Goal: Information Seeking & Learning: Learn about a topic

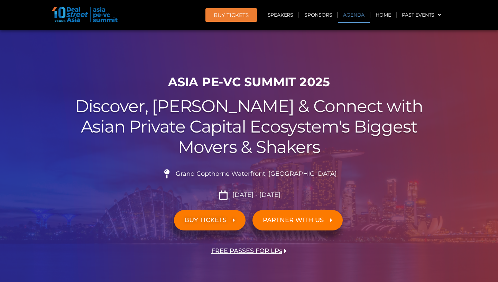
click at [347, 12] on link "Agenda" at bounding box center [354, 15] width 32 height 16
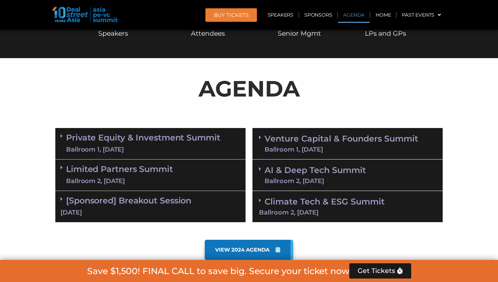
scroll to position [361, 0]
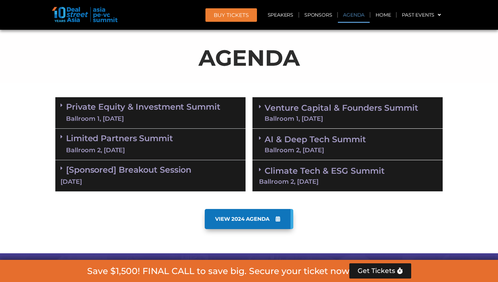
click at [159, 172] on link "[Sponsored] Breakout Session 10 Sept" at bounding box center [151, 175] width 180 height 21
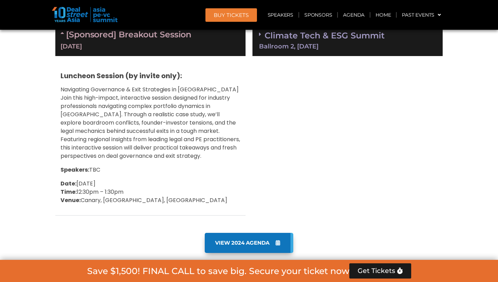
scroll to position [497, 0]
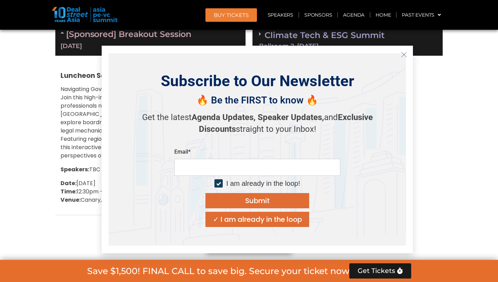
click at [404, 54] on icon "Close" at bounding box center [404, 55] width 6 height 6
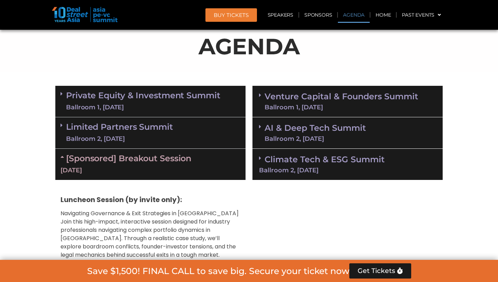
scroll to position [373, 0]
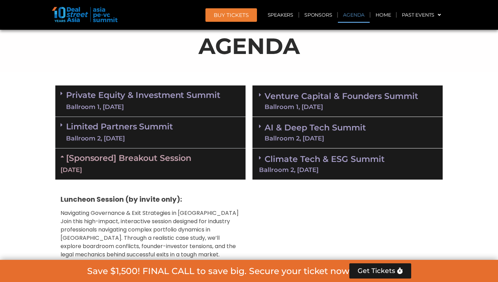
click at [162, 164] on div "[Sponsored] Breakout Session 10 Sept" at bounding box center [150, 163] width 190 height 31
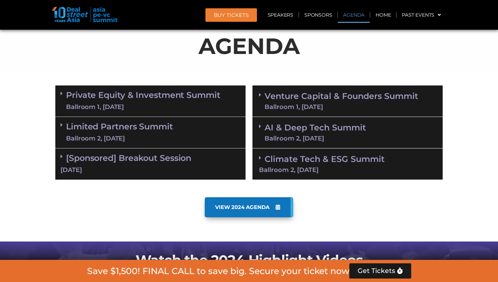
click at [162, 164] on div "[Sponsored] Breakout Session 10 Sept" at bounding box center [150, 163] width 190 height 31
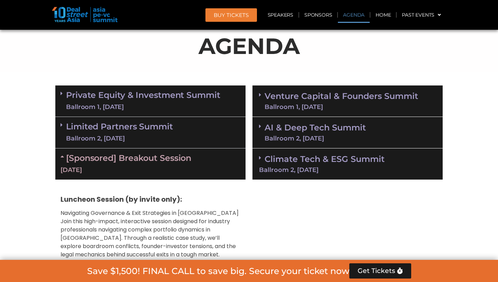
click at [161, 137] on div "Ballroom 2, 10 Sept" at bounding box center [119, 138] width 107 height 9
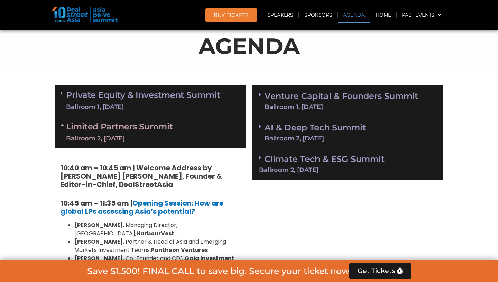
click at [323, 137] on div "Ballroom 2, 11 Sept" at bounding box center [315, 138] width 101 height 6
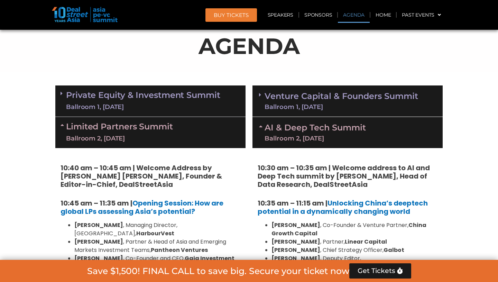
click at [323, 137] on div "Ballroom 2, 11 Sept" at bounding box center [315, 138] width 101 height 6
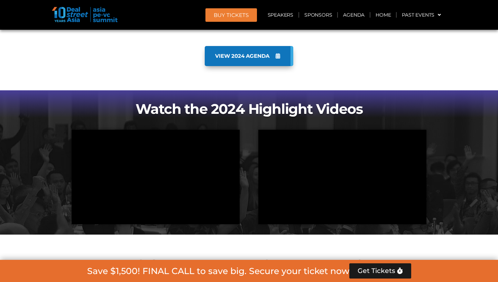
scroll to position [1406, 0]
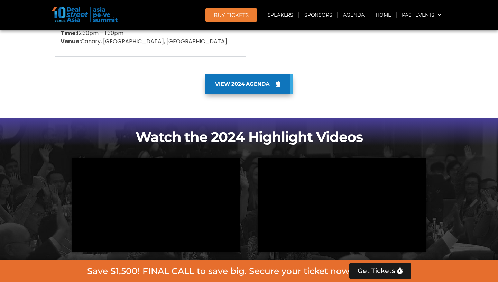
click at [270, 81] on span "VIEW 2024 AGENDA" at bounding box center [242, 84] width 54 height 6
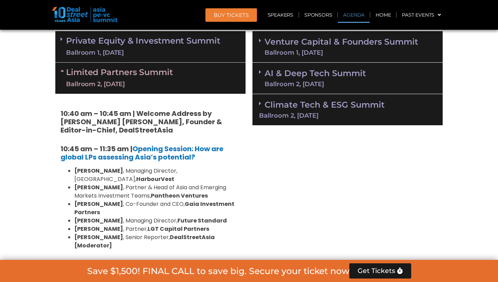
scroll to position [395, 0]
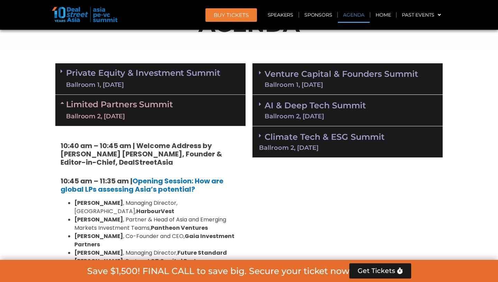
click at [347, 88] on div "Venture Capital & Founders​ Summit Ballroom 1, 11 Sept" at bounding box center [348, 78] width 190 height 31
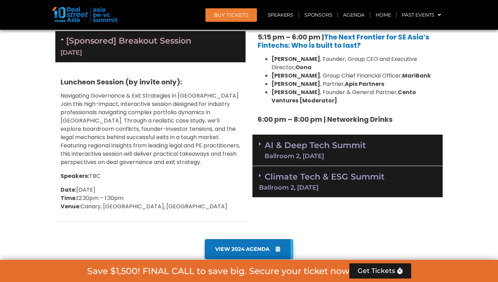
scroll to position [1254, 0]
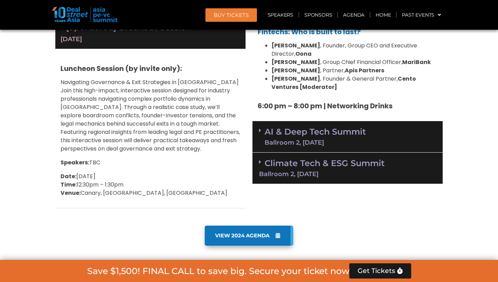
click at [354, 171] on div "Ballroom 2, 11 Sept" at bounding box center [347, 174] width 177 height 6
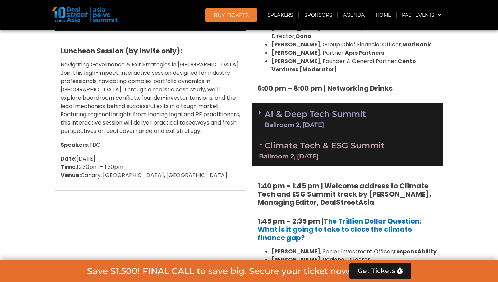
scroll to position [1253, 0]
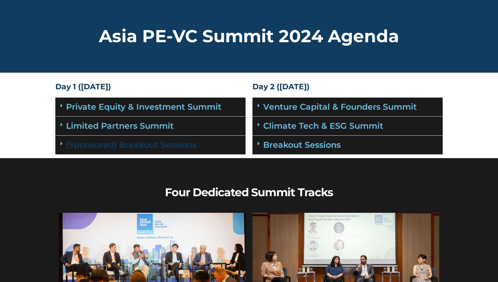
click at [137, 145] on link "(Sponsored) Breakout Sessions" at bounding box center [131, 145] width 130 height 10
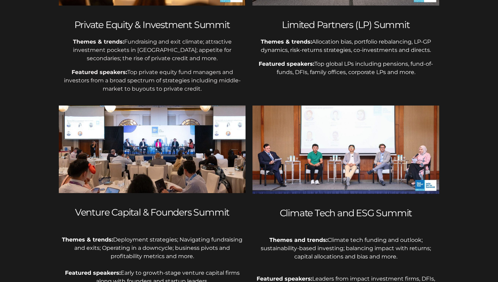
scroll to position [733, 0]
click at [171, 148] on img at bounding box center [152, 149] width 187 height 88
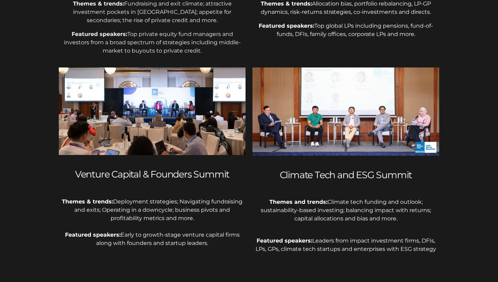
scroll to position [770, 0]
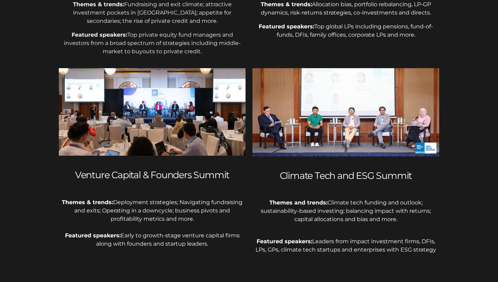
click at [188, 126] on img at bounding box center [152, 112] width 187 height 88
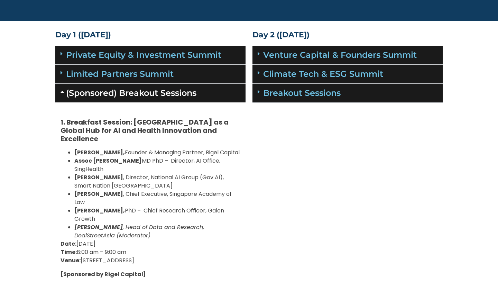
scroll to position [49, 0]
